Goal: Find specific page/section

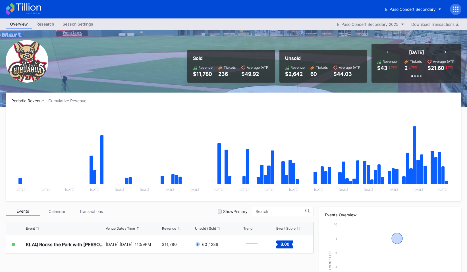
click at [456, 11] on icon at bounding box center [456, 10] width 6 height 6
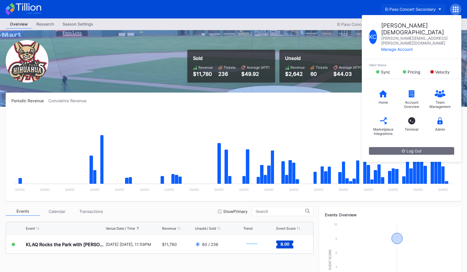
click at [381, 9] on button "El Paso Concert Secondary" at bounding box center [413, 9] width 65 height 11
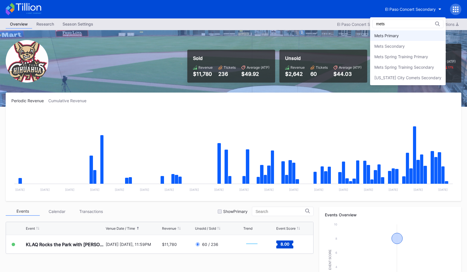
type input "mets"
click at [391, 38] on div "Mets Primary" at bounding box center [386, 35] width 24 height 5
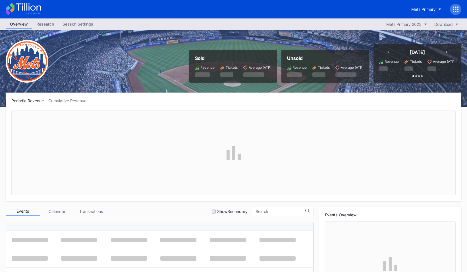
scroll to position [1476, 0]
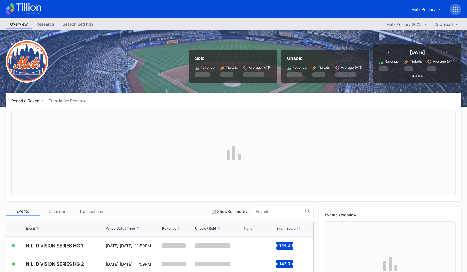
click at [456, 8] on icon at bounding box center [456, 10] width 6 height 6
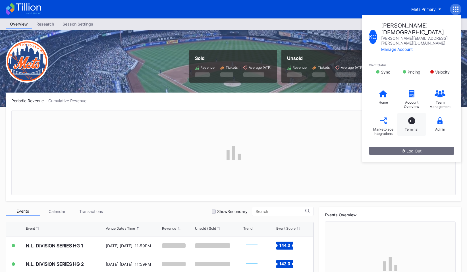
click at [411, 117] on div "T_" at bounding box center [411, 120] width 7 height 7
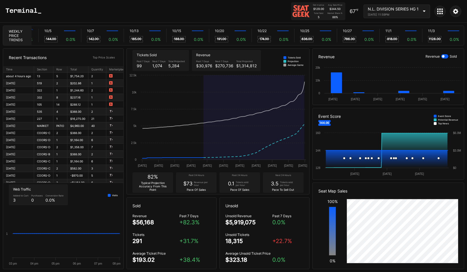
scroll to position [0, 3403]
